Goal: Understand process/instructions: Learn how to perform a task or action

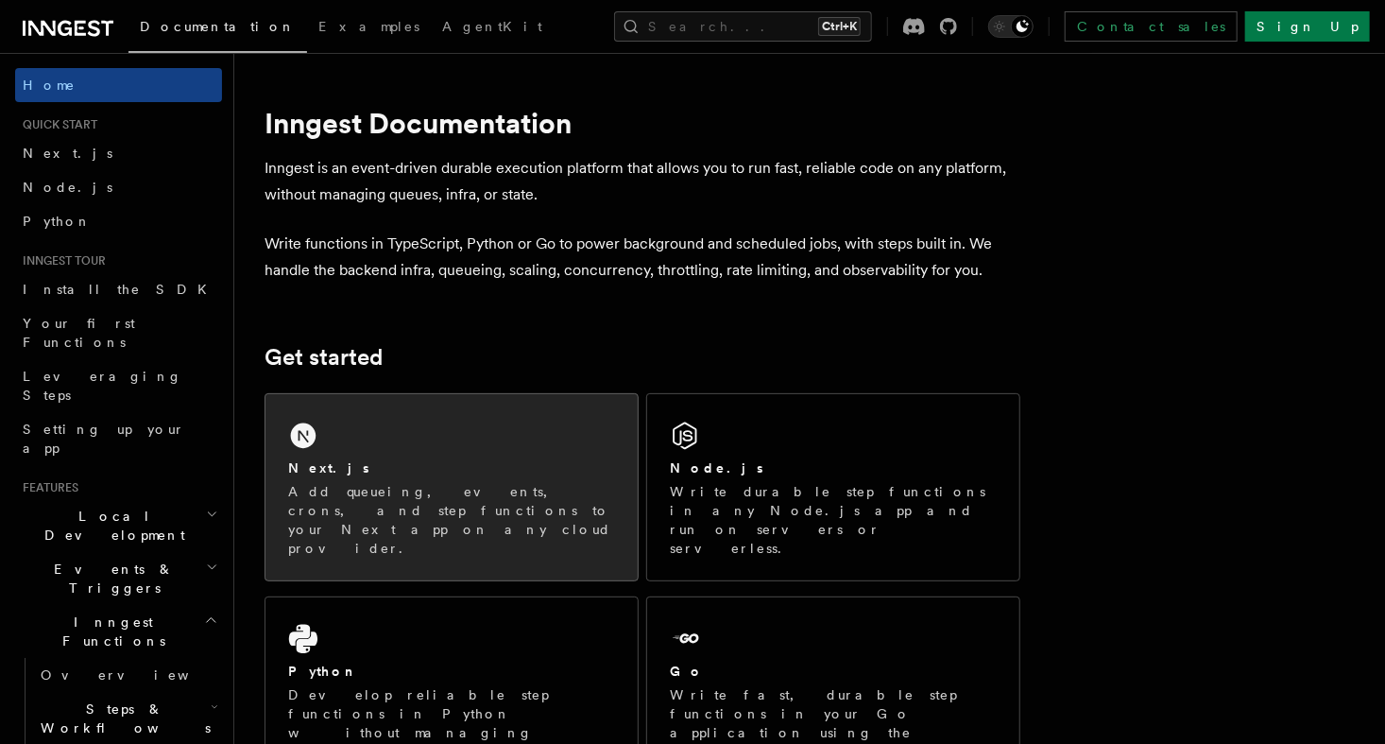
click at [582, 502] on p "Add queueing, events, crons, and step functions to your Next app on any cloud p…" at bounding box center [451, 520] width 327 height 76
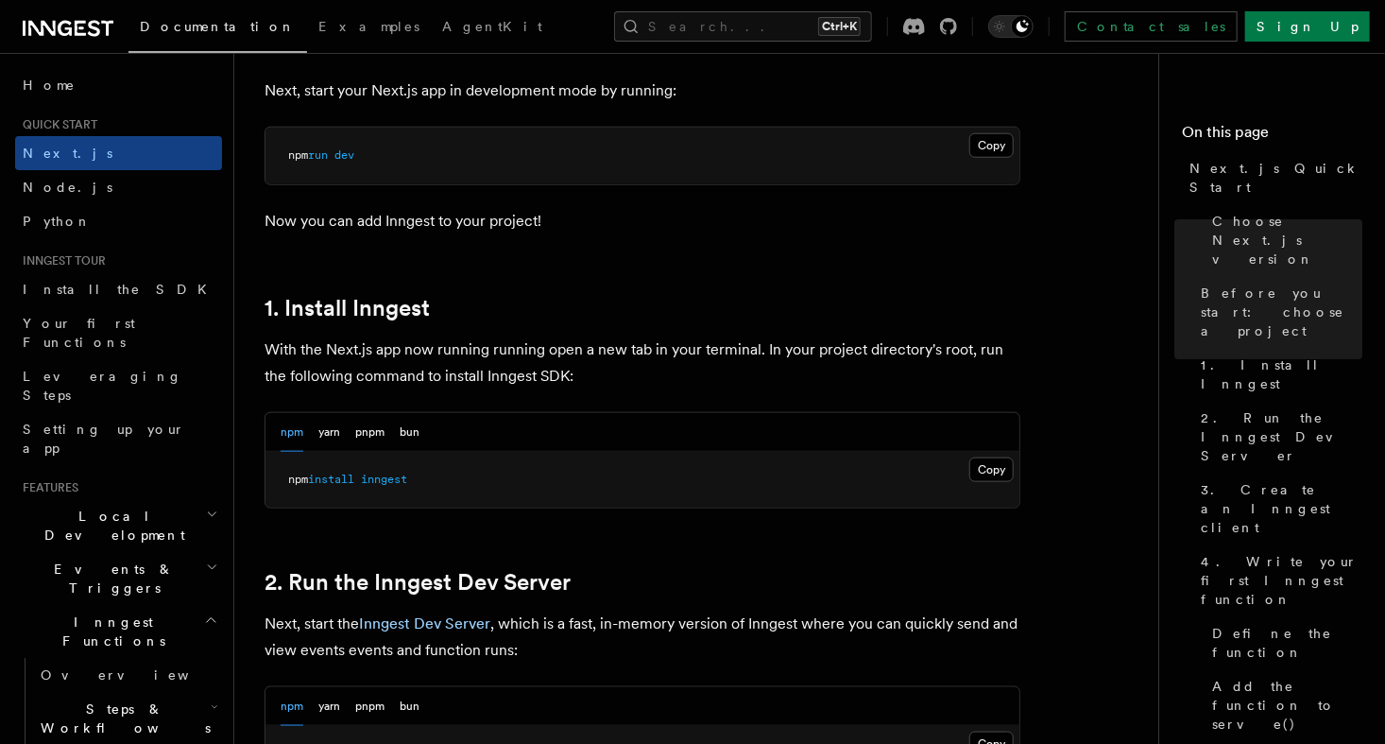
scroll to position [839, 0]
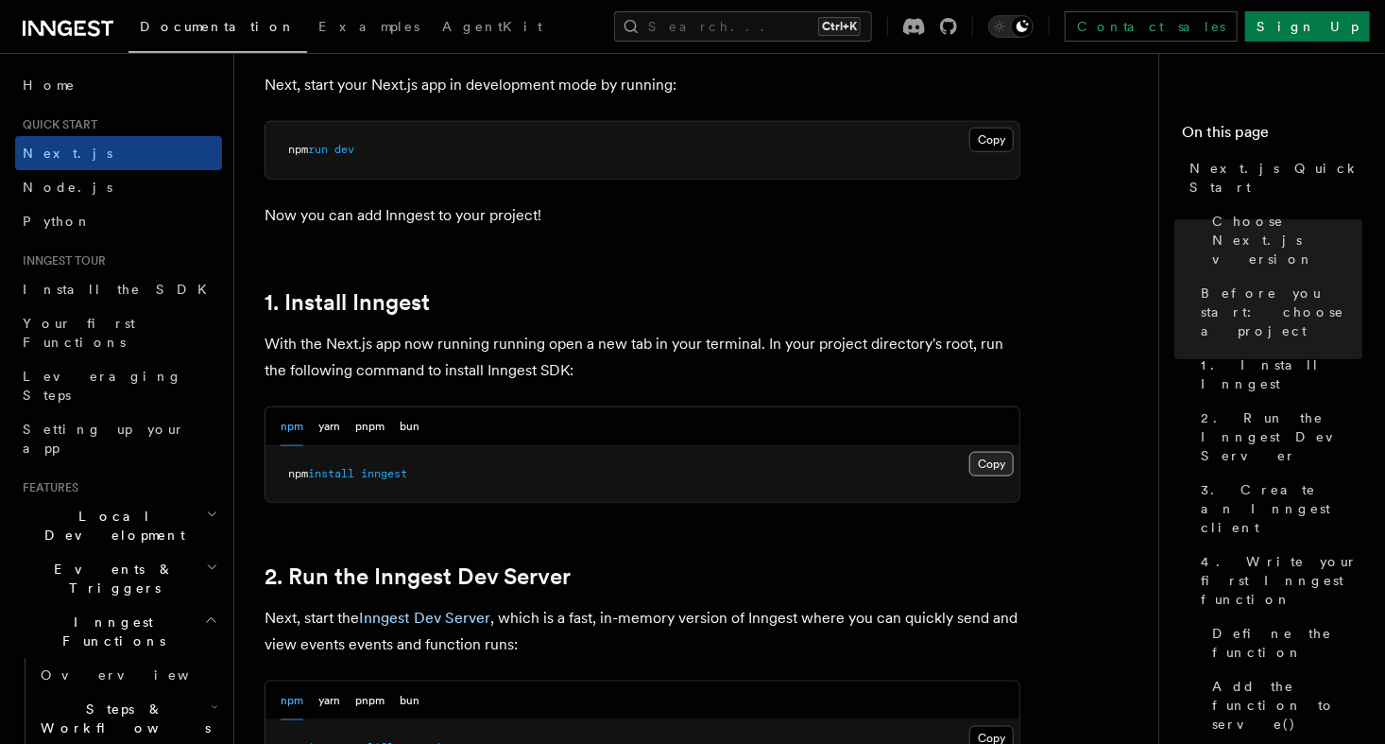
click at [987, 462] on button "Copy Copied" at bounding box center [991, 464] width 44 height 25
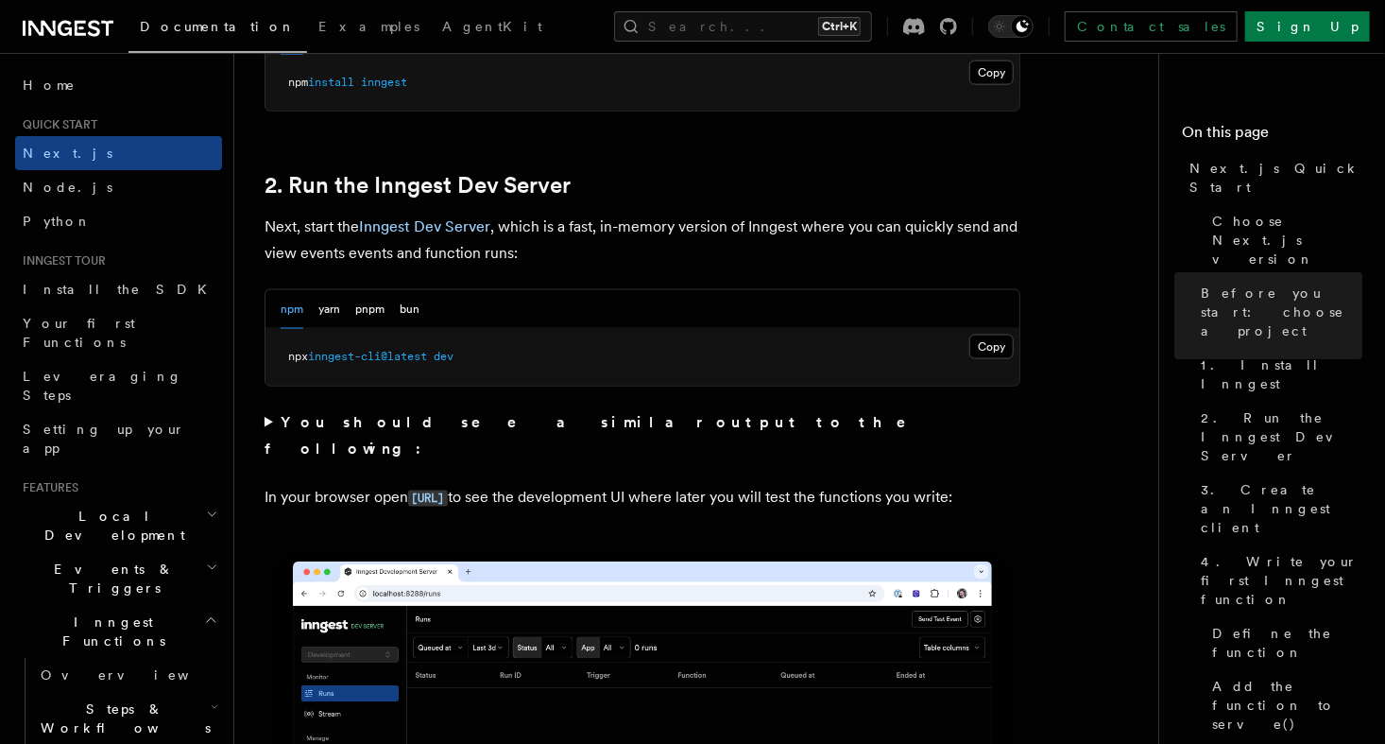
scroll to position [1232, 0]
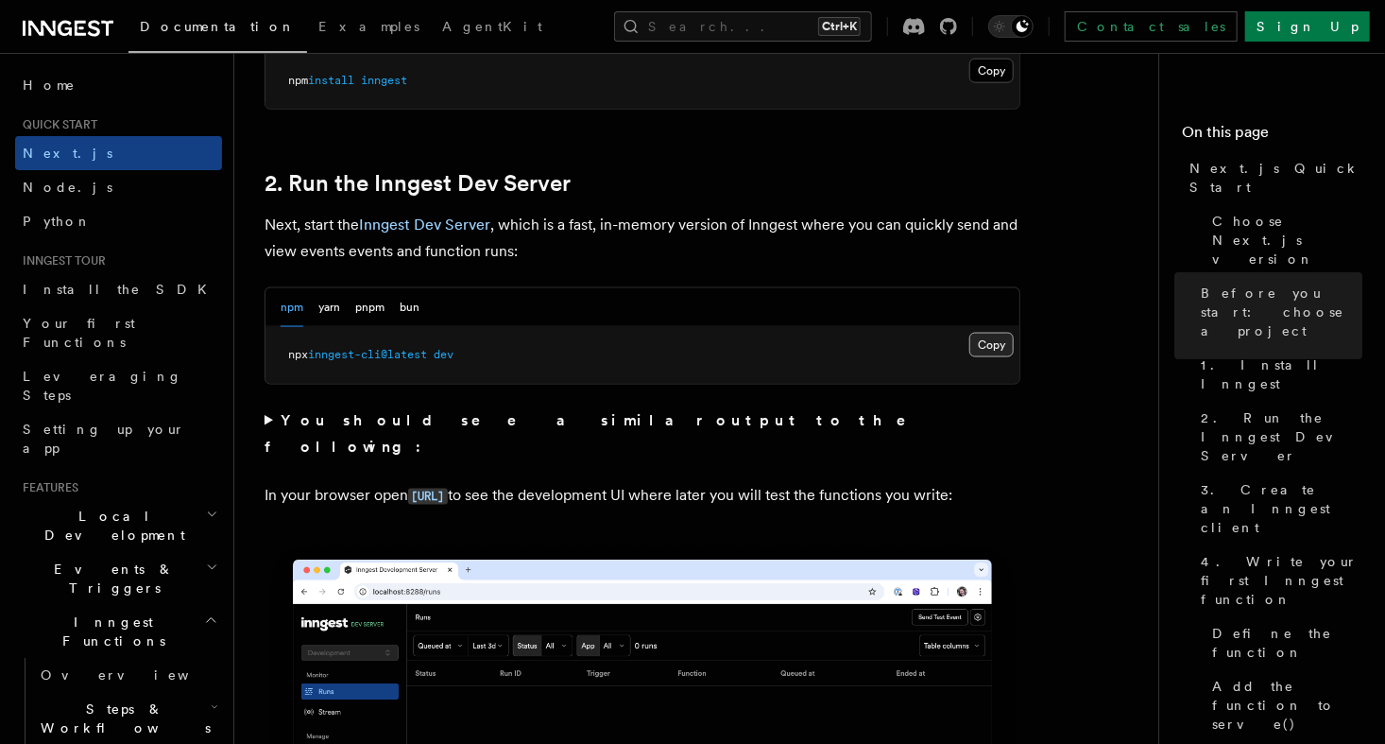
click at [996, 343] on button "Copy Copied" at bounding box center [991, 345] width 44 height 25
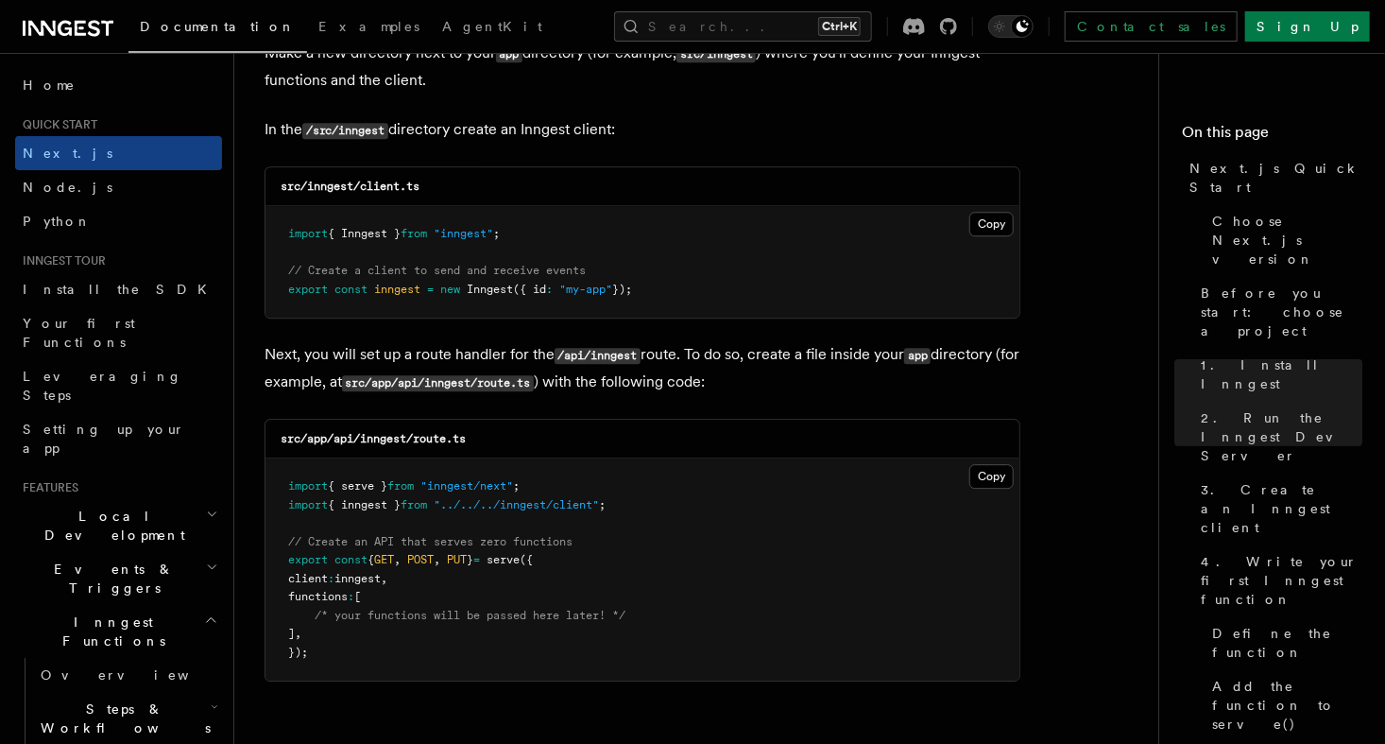
scroll to position [2372, 0]
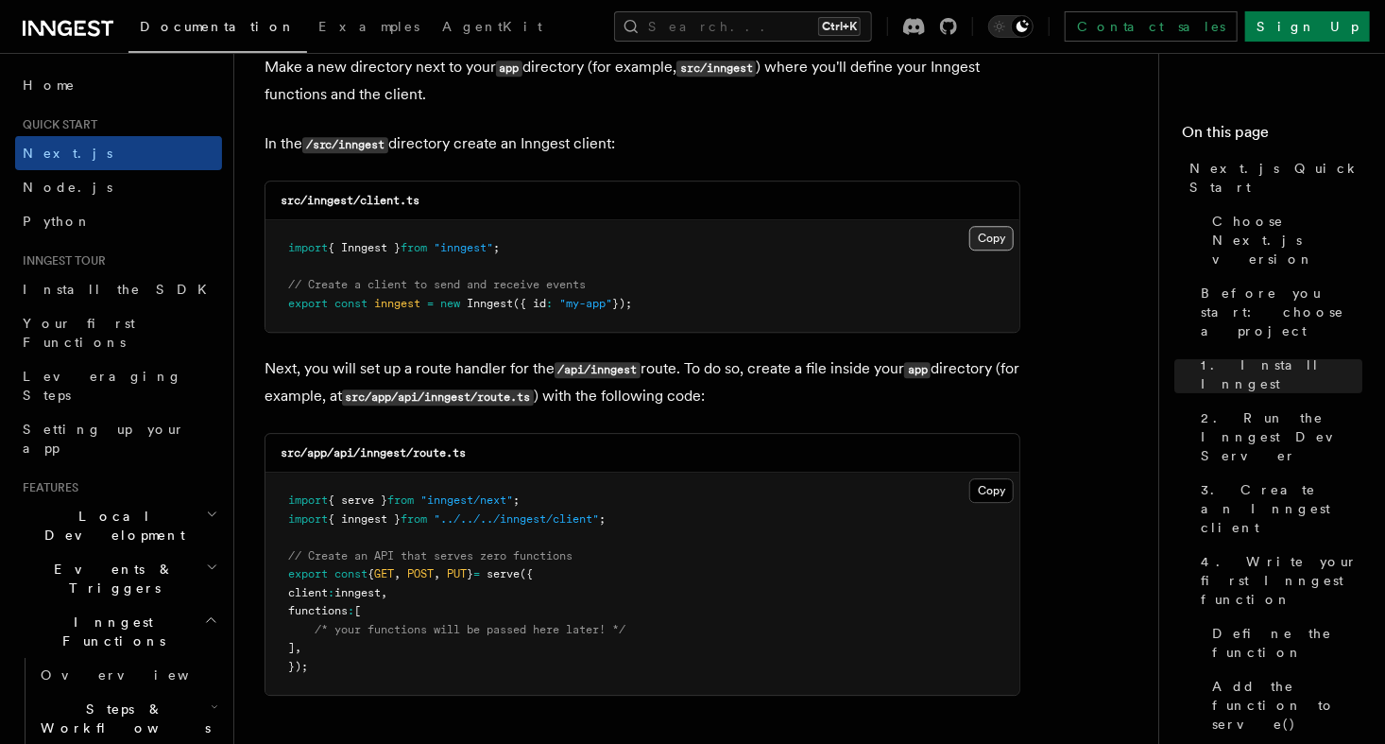
click at [995, 242] on button "Copy Copied" at bounding box center [991, 238] width 44 height 25
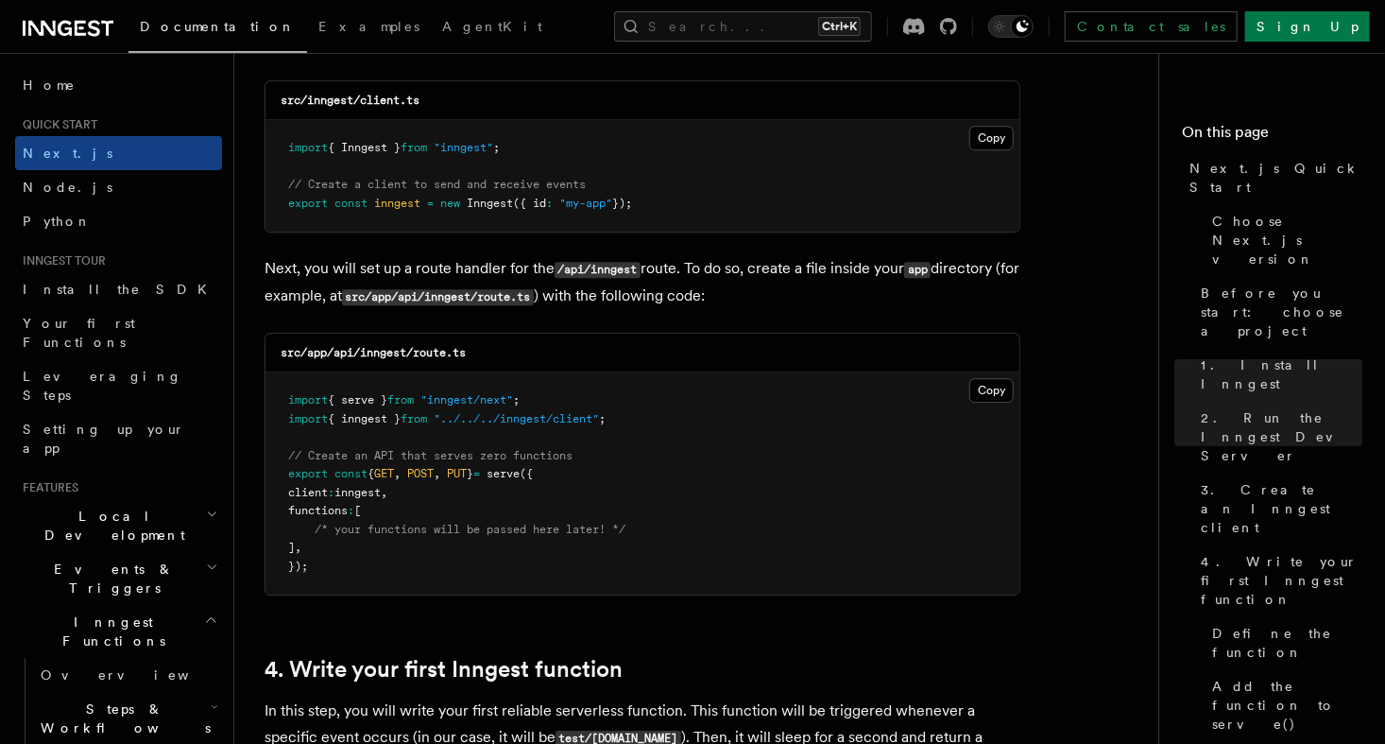
scroll to position [2474, 0]
click at [874, 425] on pre "import { serve } from "inngest/next" ; import { inngest } from "../../../innges…" at bounding box center [643, 481] width 754 height 222
click at [990, 387] on button "Copy Copied" at bounding box center [991, 388] width 44 height 25
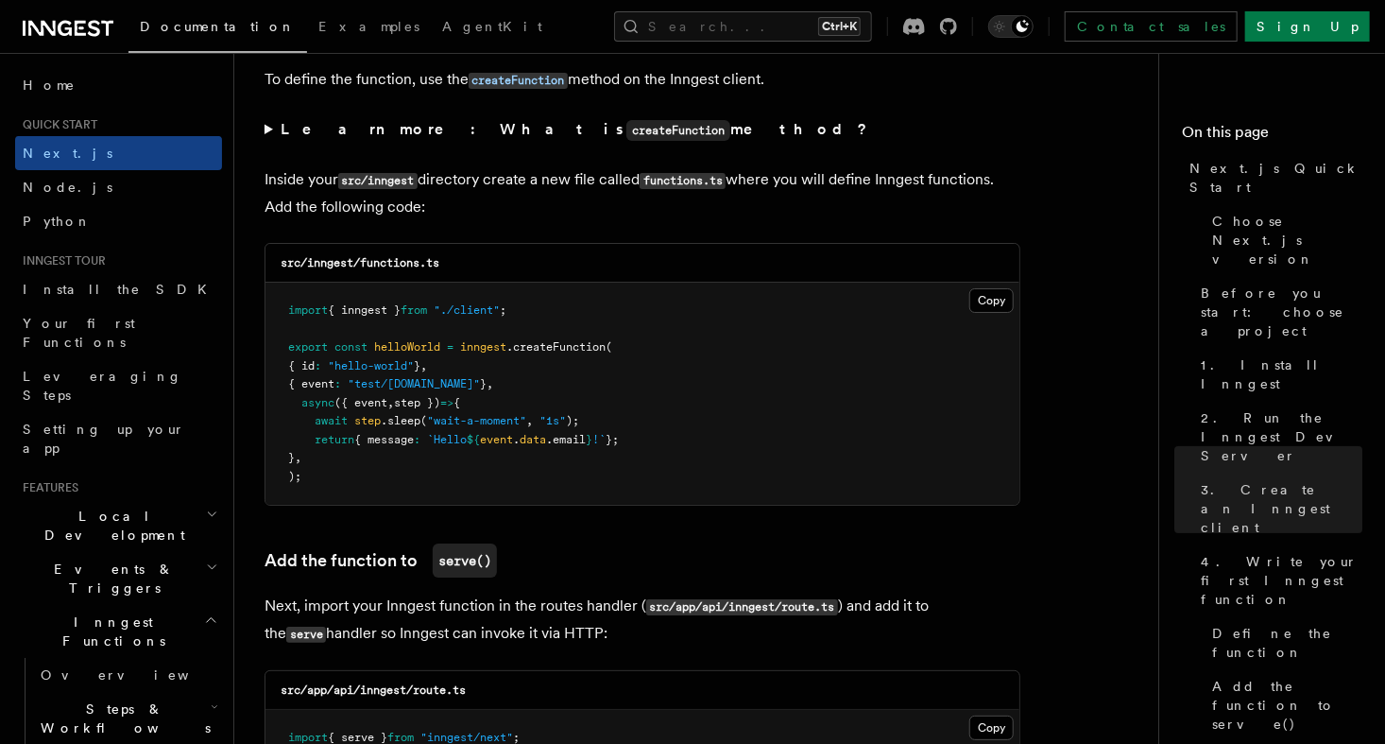
scroll to position [3264, 0]
click at [985, 304] on button "Copy Copied" at bounding box center [991, 299] width 44 height 25
